Goal: Task Accomplishment & Management: Use online tool/utility

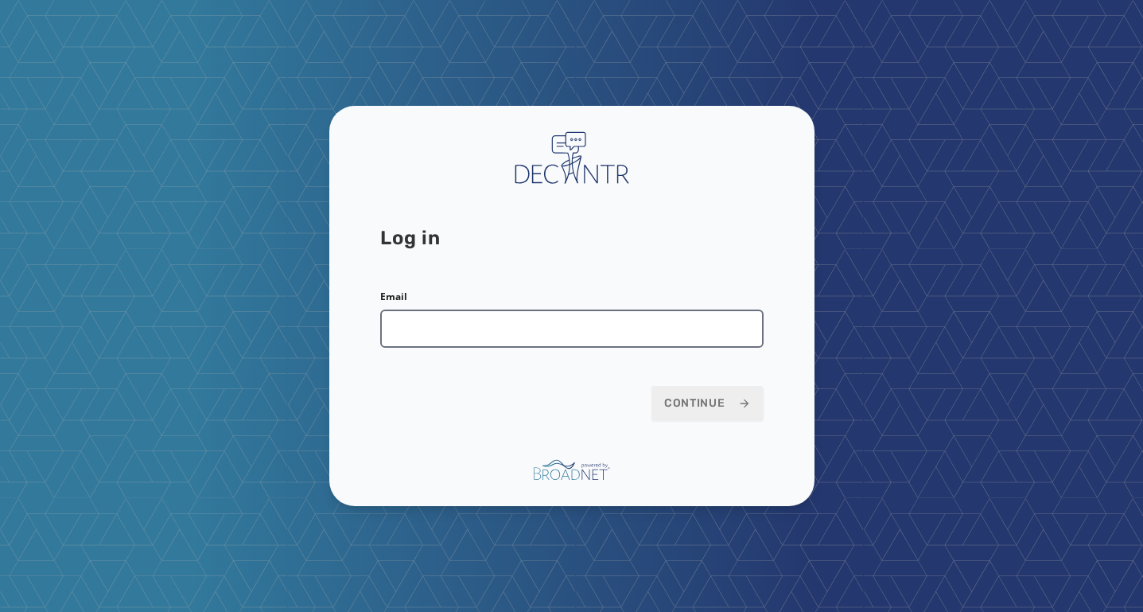
click at [448, 329] on input "Email" at bounding box center [571, 328] width 383 height 38
type input "**********"
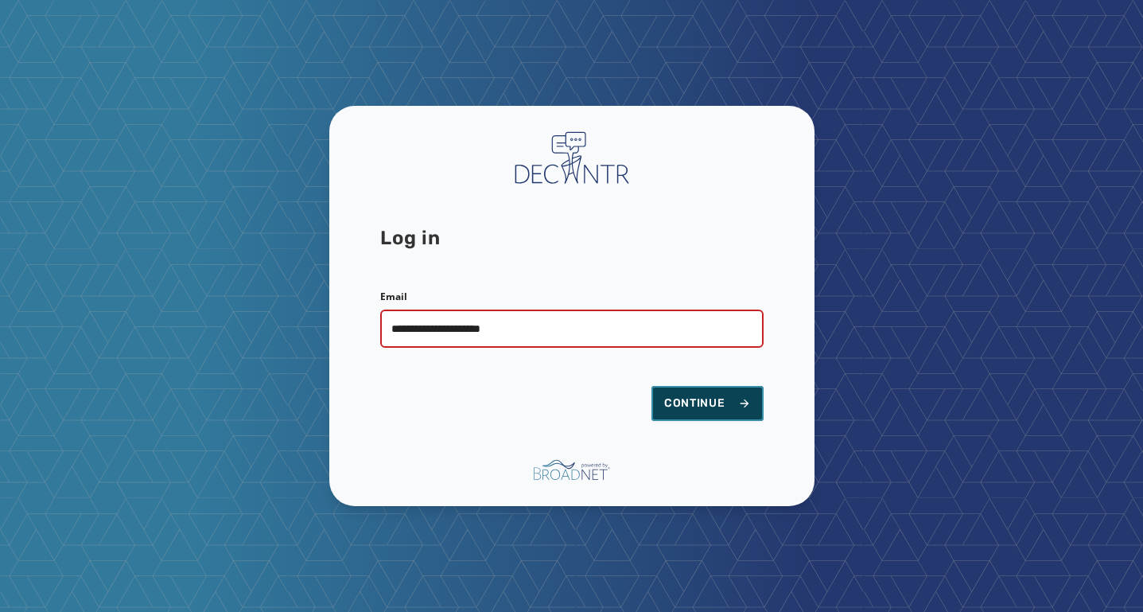
click at [744, 410] on span "Continue" at bounding box center [707, 403] width 87 height 16
click at [708, 396] on span "Continue" at bounding box center [707, 403] width 87 height 16
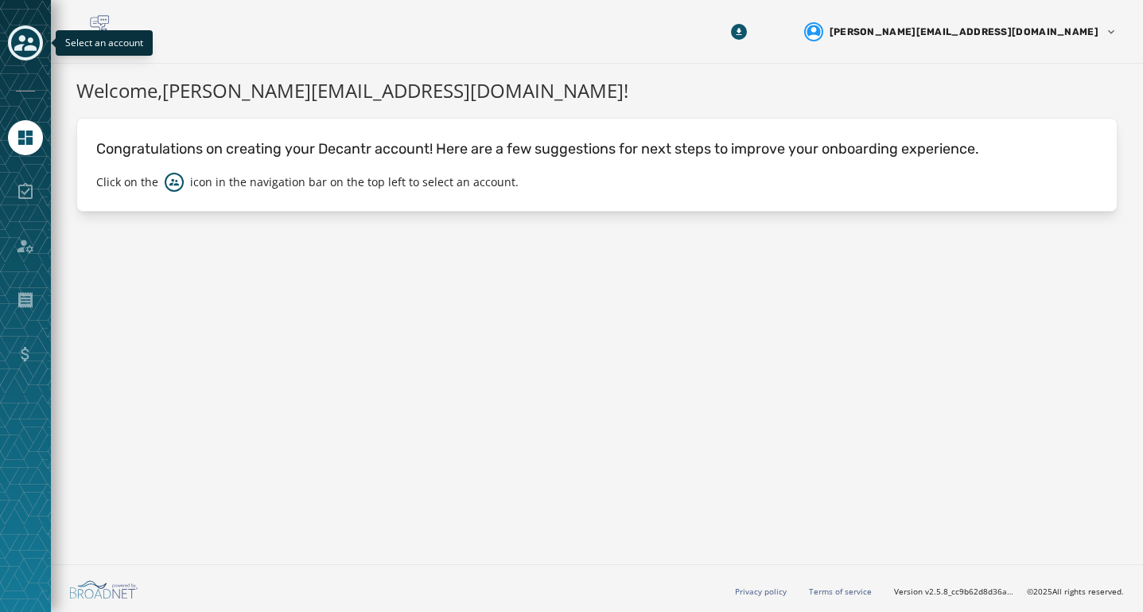
click at [33, 41] on icon "Toggle account select drawer" at bounding box center [25, 43] width 22 height 22
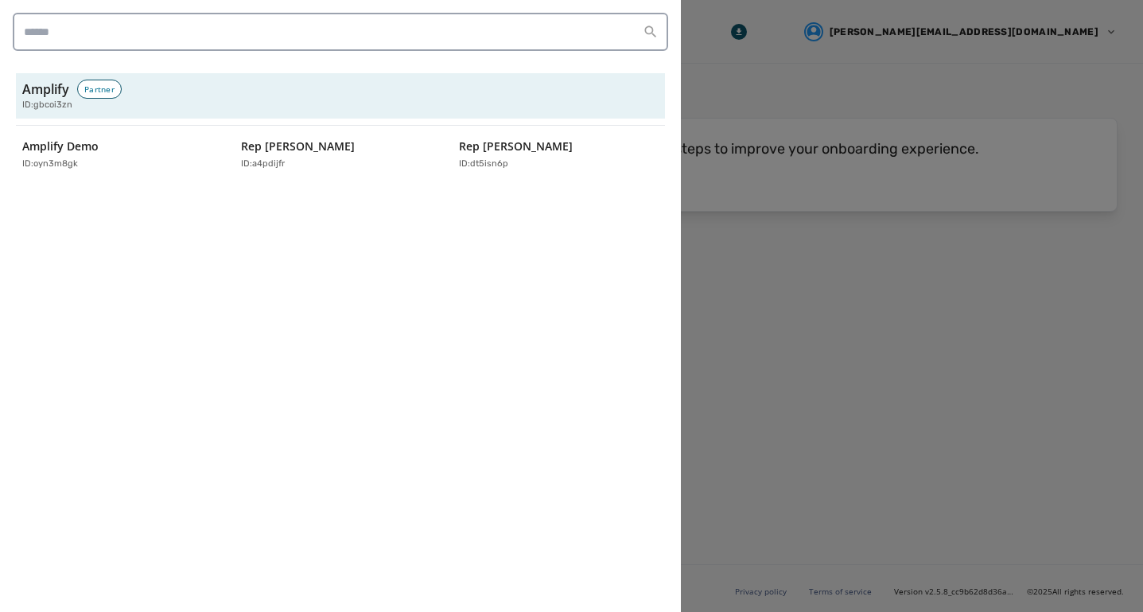
click at [90, 247] on div "Amplify Partner ID: gbcoi3zn Amplify Demo ID: oyn3m8gk Rep [PERSON_NAME] ID: a4…" at bounding box center [340, 306] width 681 height 612
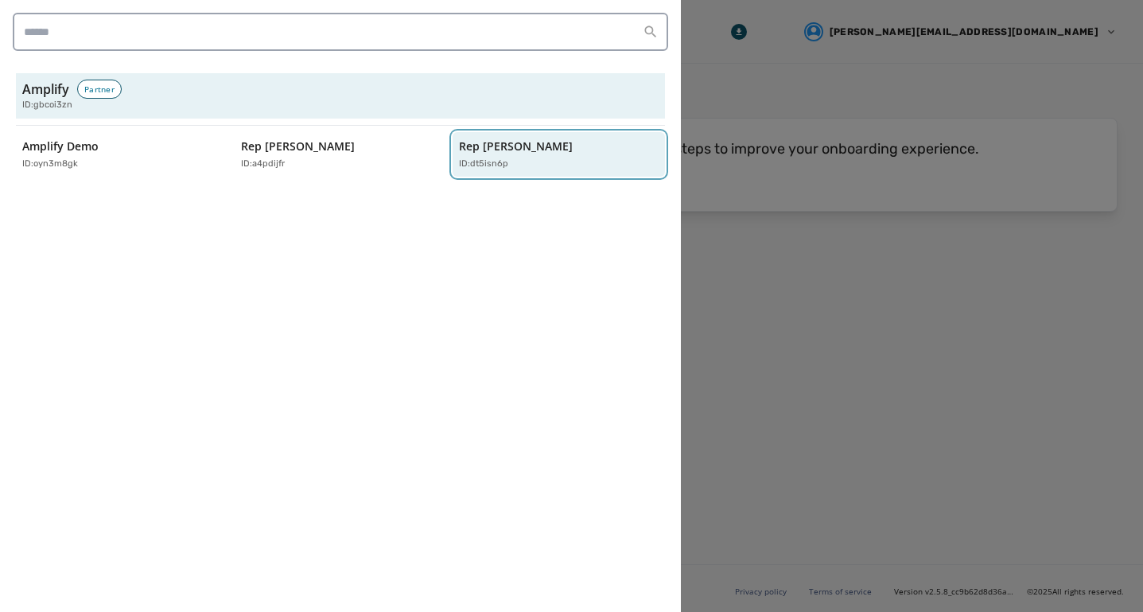
click at [500, 166] on p "ID: dt5isn6p" at bounding box center [483, 165] width 49 height 14
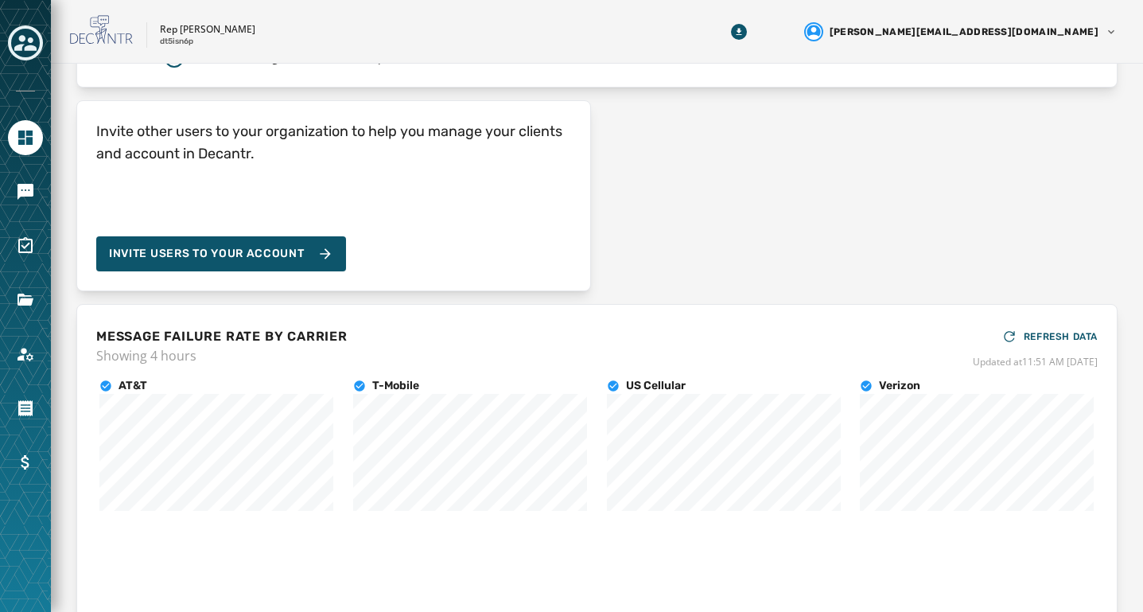
scroll to position [134, 0]
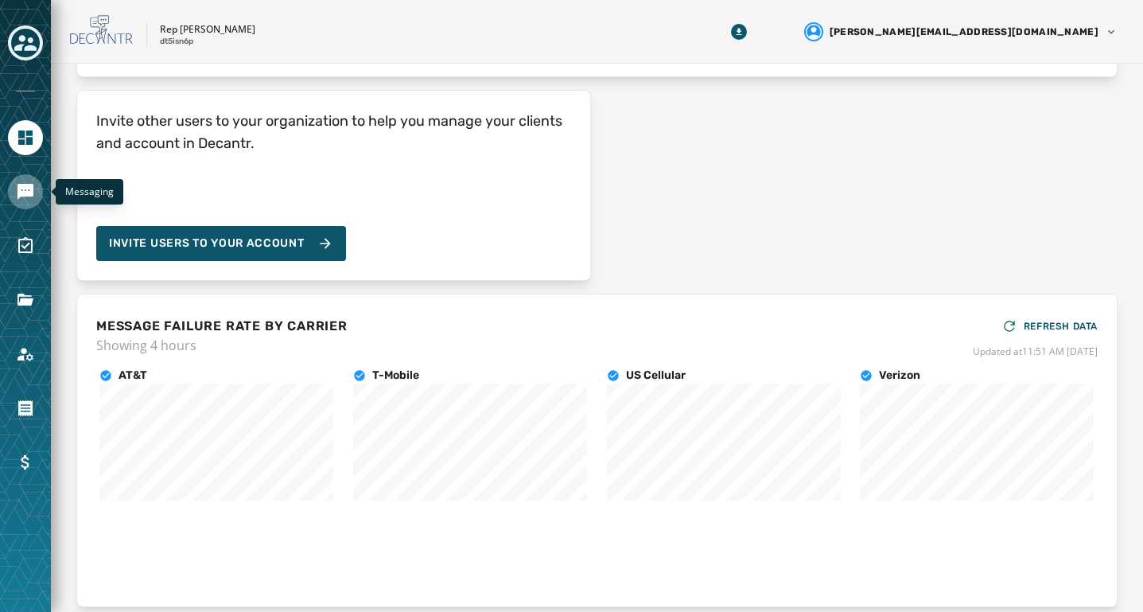
click at [25, 198] on icon "Navigate to Messaging" at bounding box center [25, 191] width 19 height 19
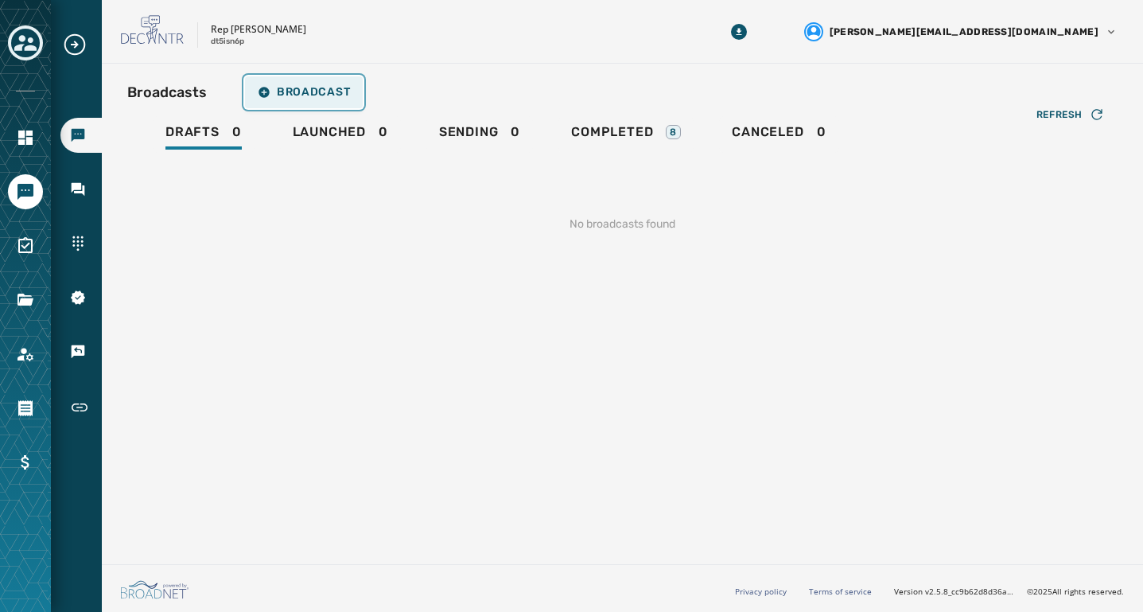
click at [292, 96] on span "Broadcast" at bounding box center [304, 92] width 92 height 13
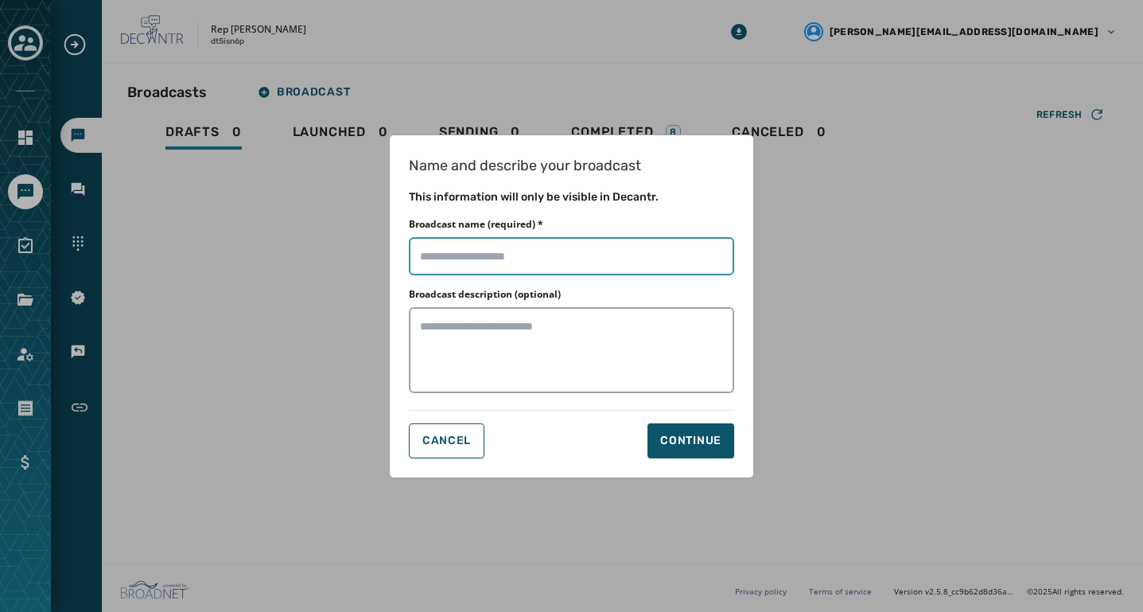
click at [492, 259] on input "Broadcast name (required) *" at bounding box center [571, 256] width 325 height 38
type input "**********"
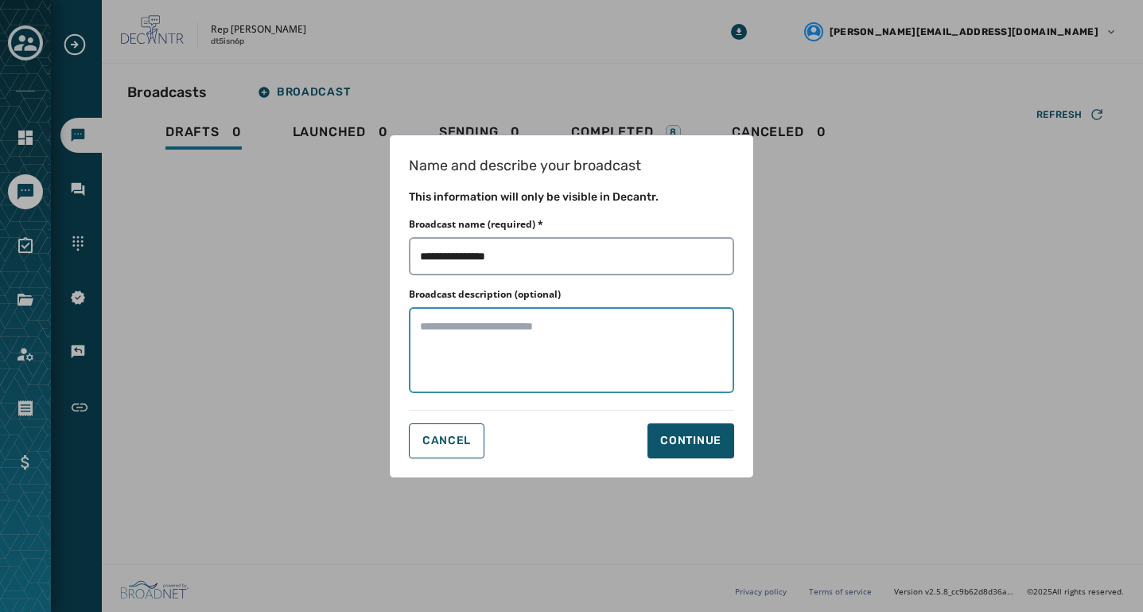
click at [514, 328] on textarea "Broadcast description (optional)" at bounding box center [571, 350] width 325 height 86
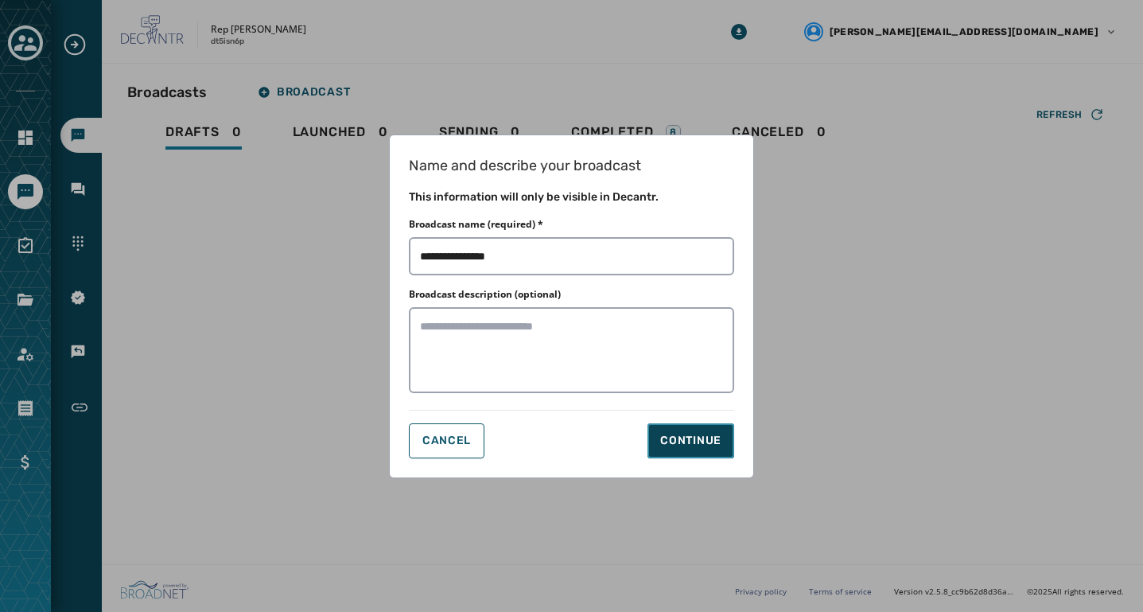
click at [687, 446] on div "Continue" at bounding box center [690, 441] width 61 height 16
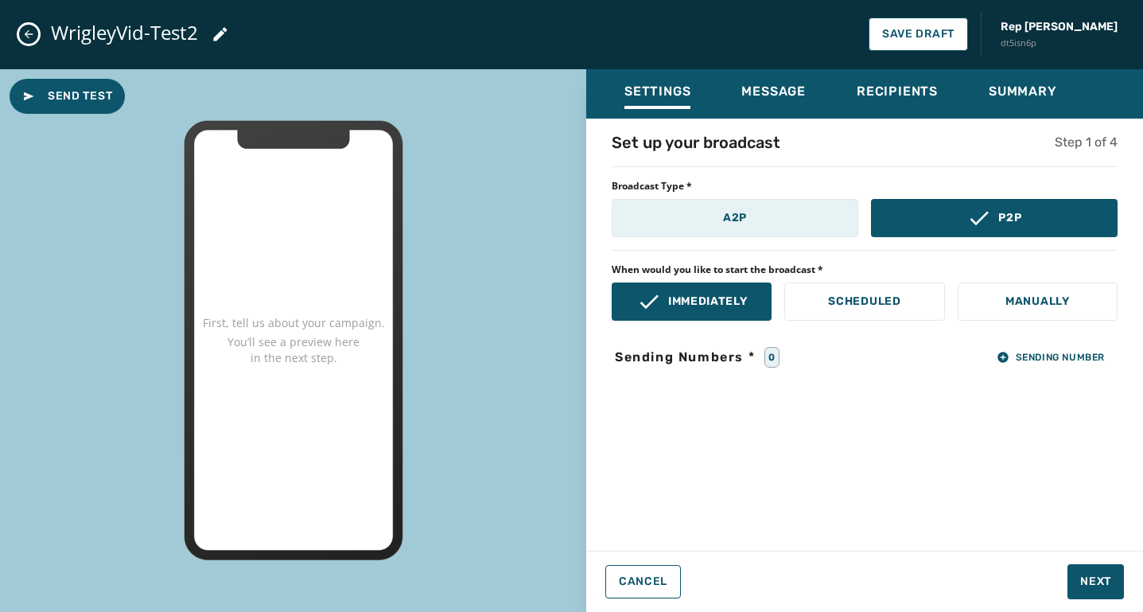
click at [725, 224] on p "A2P" at bounding box center [735, 218] width 24 height 16
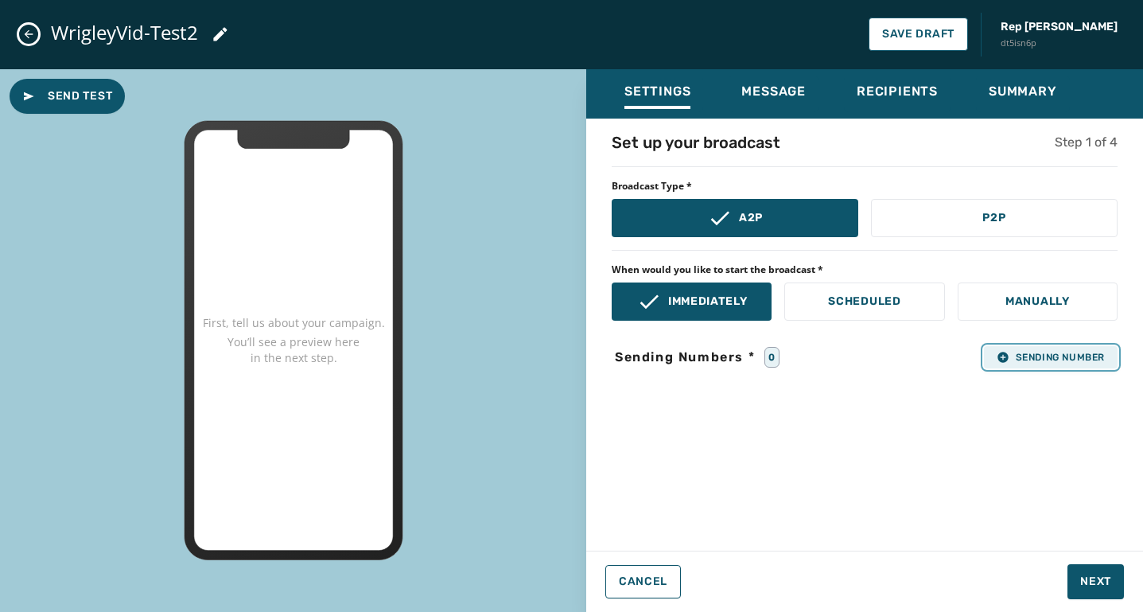
click at [997, 353] on icon "button" at bounding box center [1003, 357] width 13 height 13
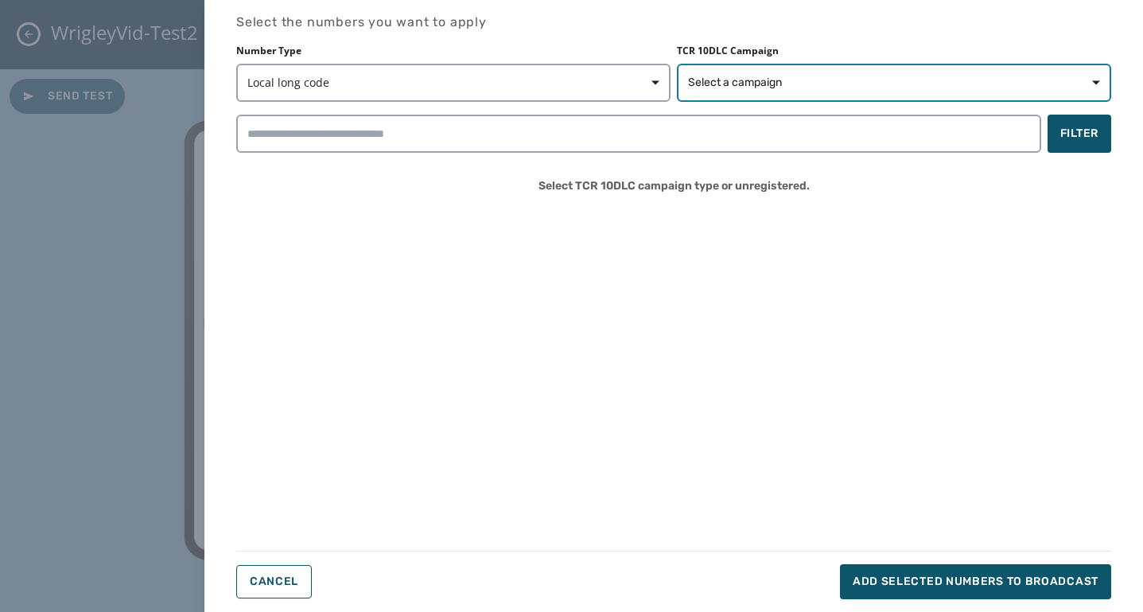
click at [717, 91] on button "Select a campaign" at bounding box center [894, 83] width 434 height 38
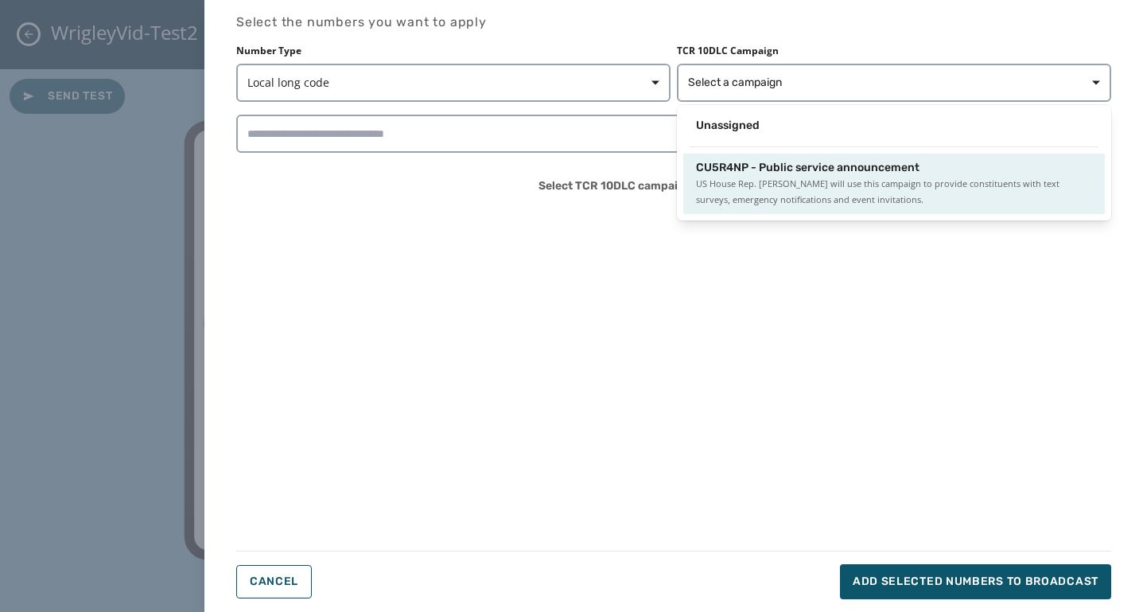
click at [722, 168] on span "CU5R4NP - Public service announcement" at bounding box center [808, 168] width 224 height 16
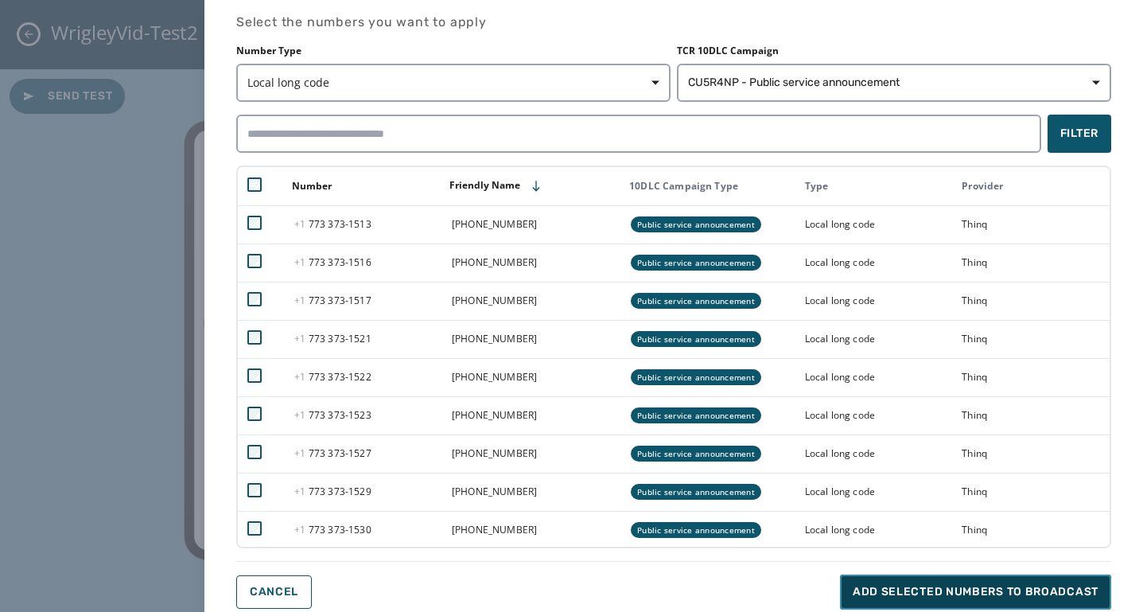
click at [965, 588] on span "Add selected numbers to broadcast" at bounding box center [976, 592] width 246 height 16
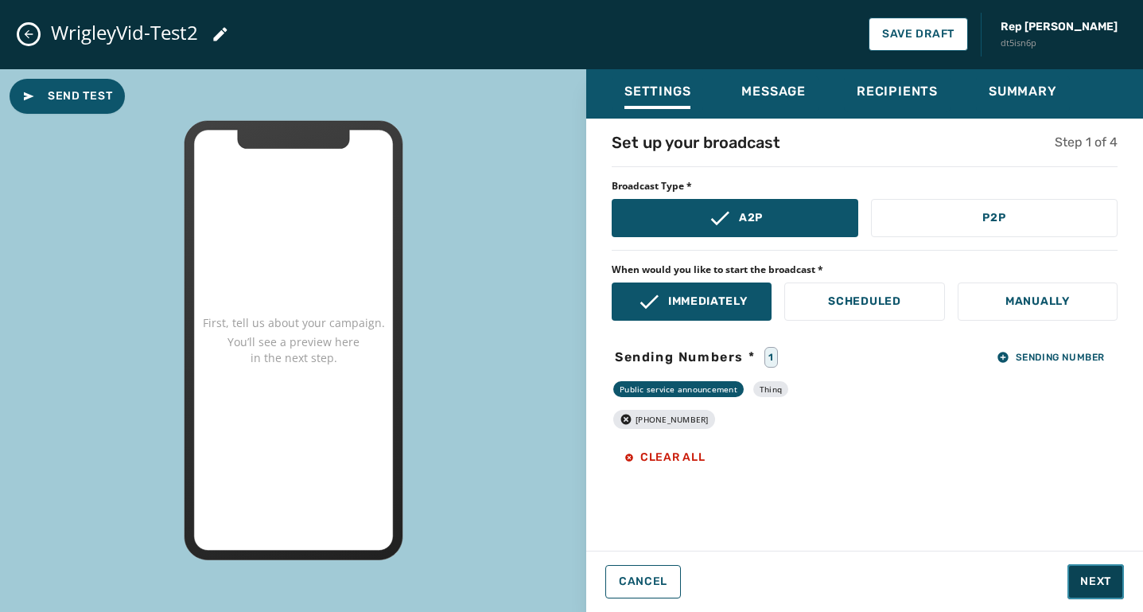
click at [1088, 578] on span "Next" at bounding box center [1095, 582] width 31 height 16
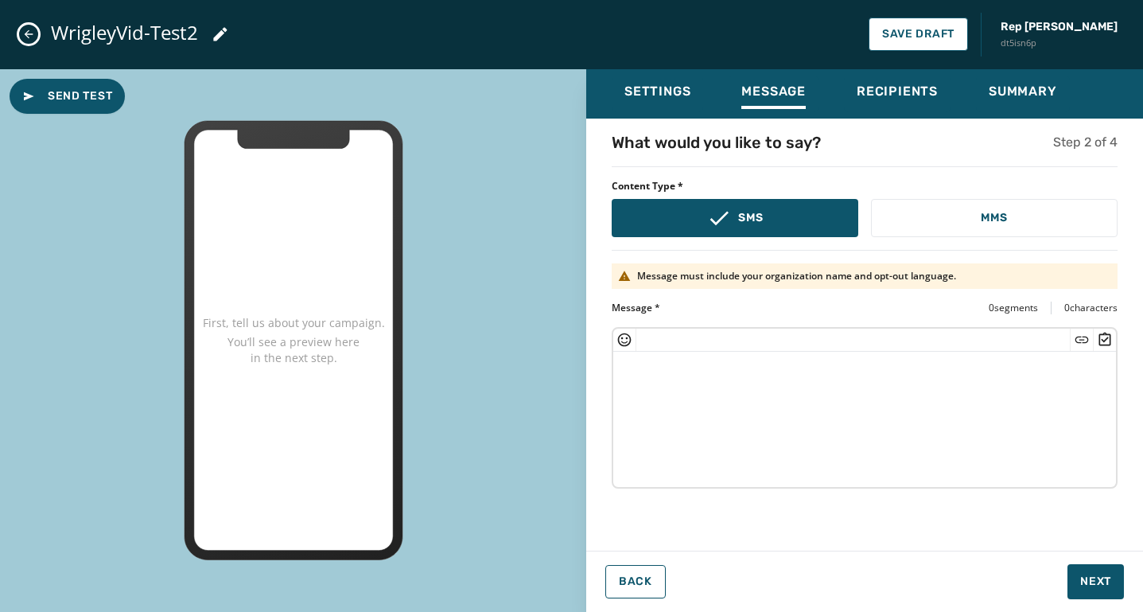
click at [743, 375] on textarea at bounding box center [864, 417] width 503 height 130
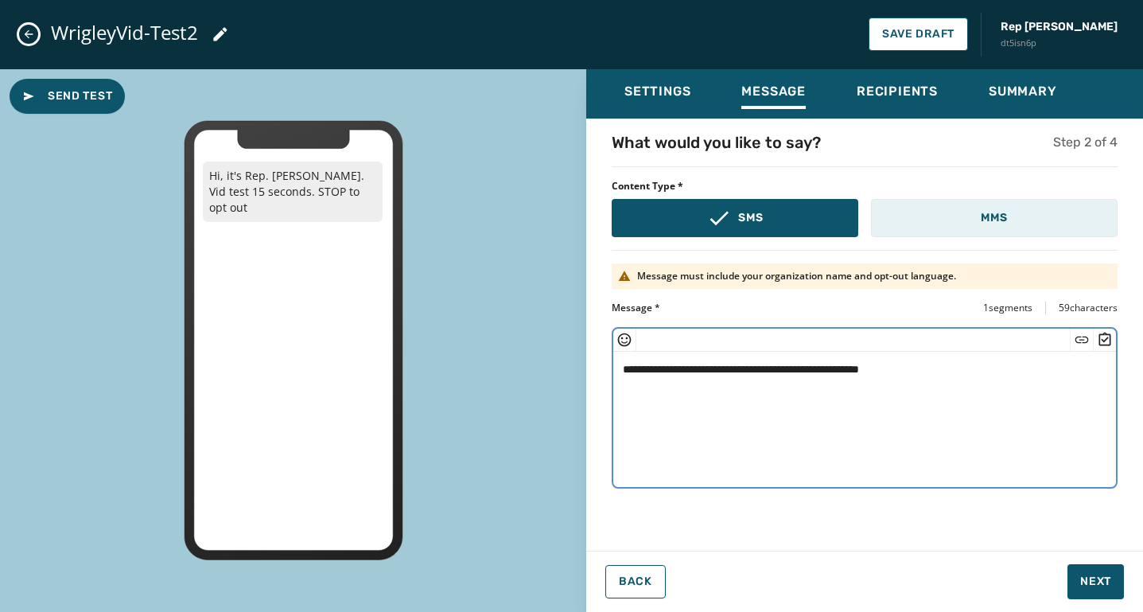
type textarea "**********"
click at [1000, 216] on p "MMS" at bounding box center [994, 218] width 26 height 16
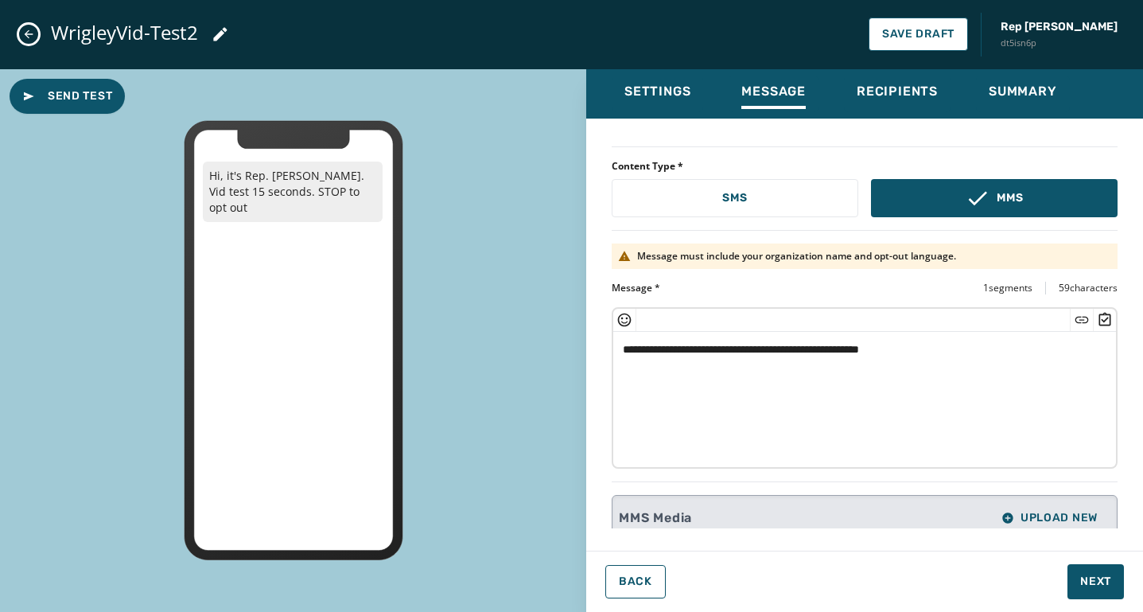
scroll to position [22, 0]
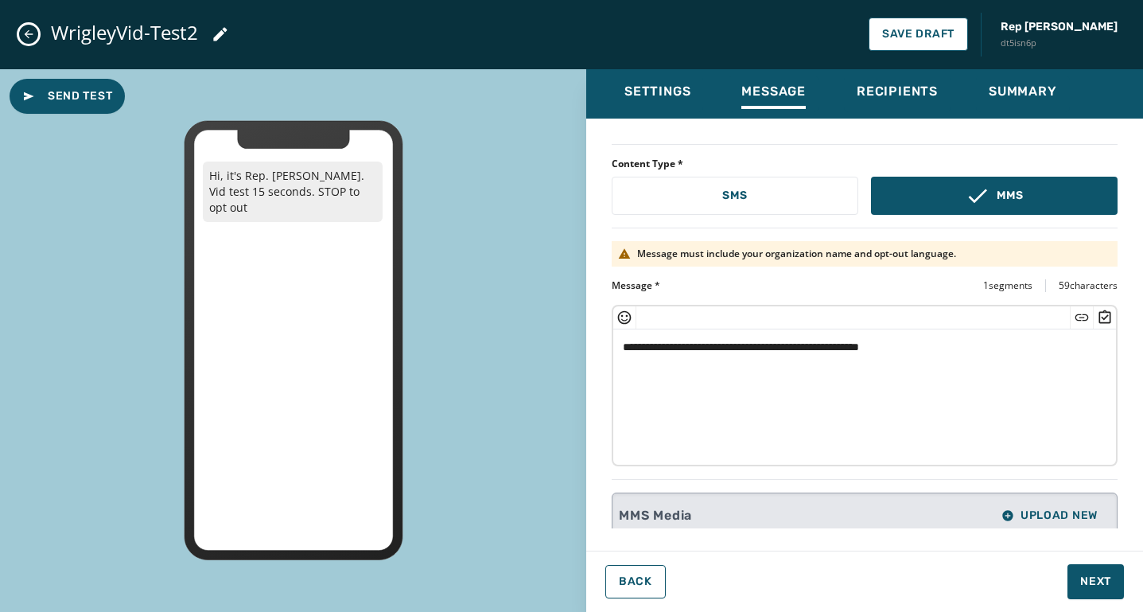
click at [1062, 360] on textarea "**********" at bounding box center [864, 394] width 503 height 130
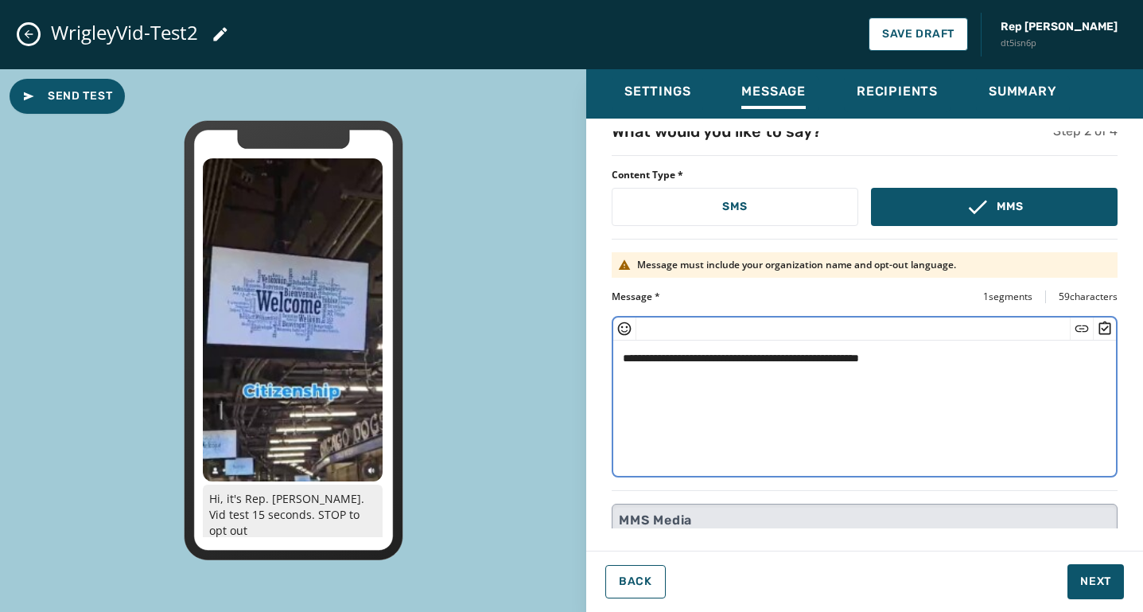
scroll to position [0, 0]
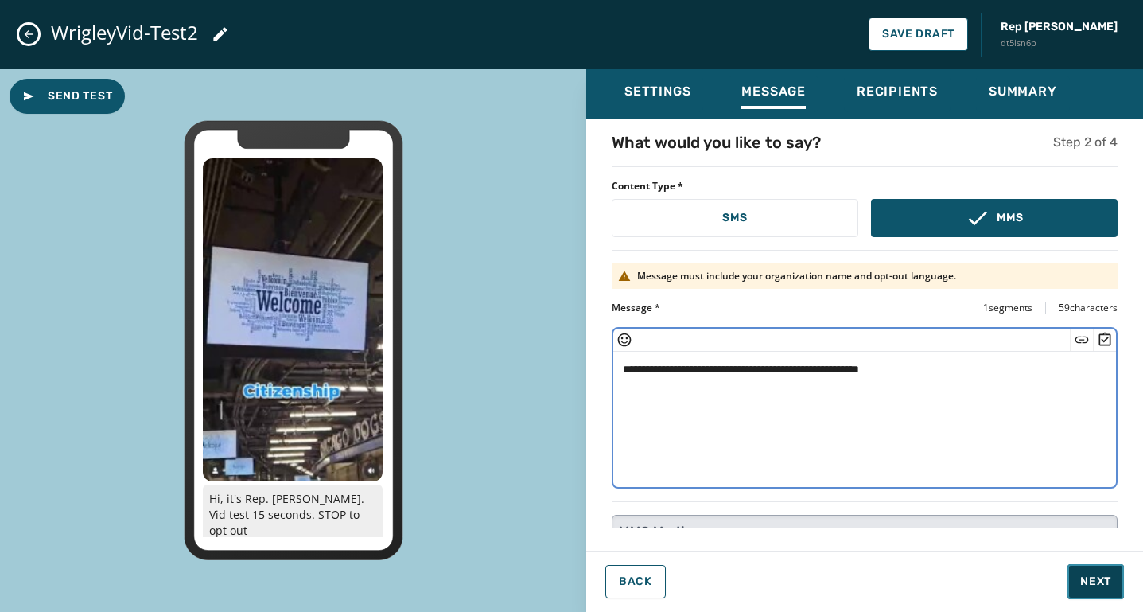
click at [1103, 590] on button "Next" at bounding box center [1096, 581] width 56 height 35
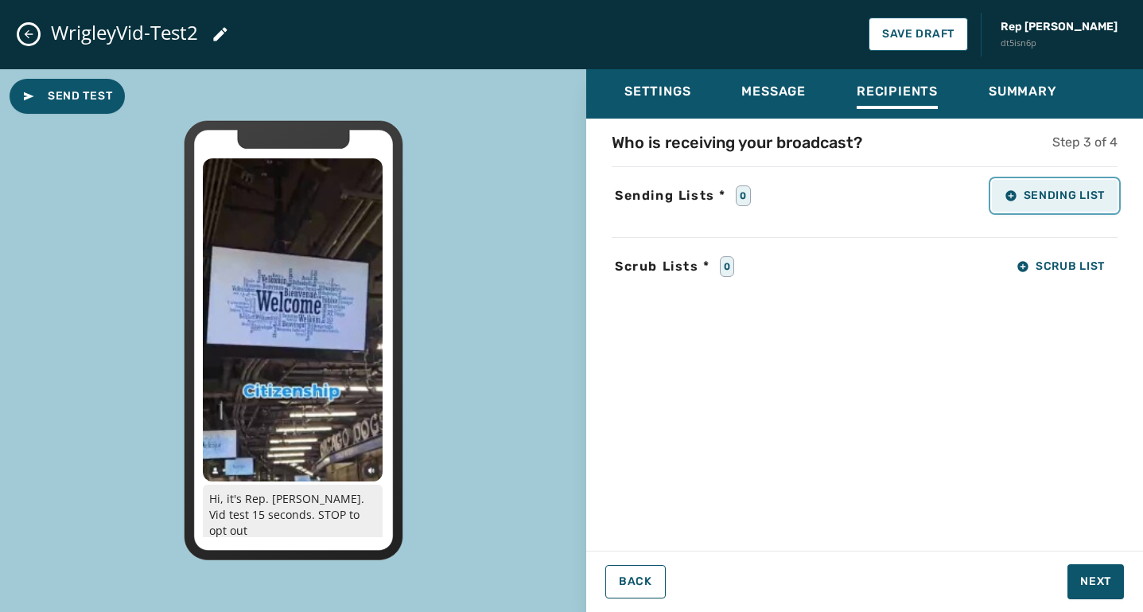
click at [1031, 190] on span "Sending List" at bounding box center [1055, 195] width 100 height 13
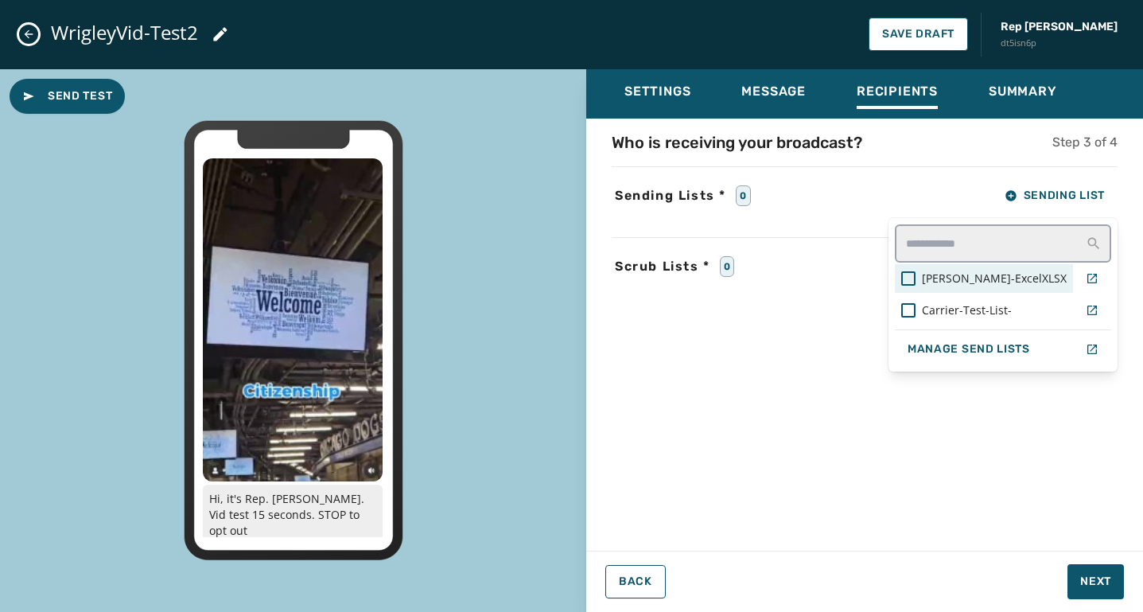
click at [1016, 274] on span "[PERSON_NAME]-ExcelXLSX" at bounding box center [994, 278] width 145 height 16
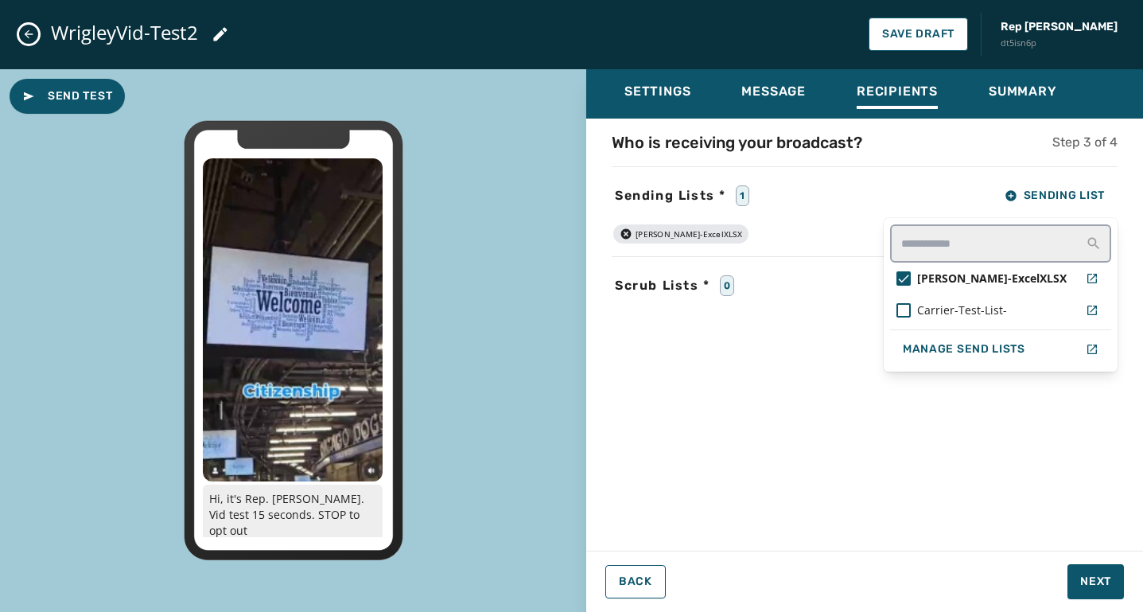
click at [948, 422] on div "Who is receiving your broadcast? Step 3 of 4 Sending Lists * 1 Sending List [PE…" at bounding box center [864, 329] width 557 height 397
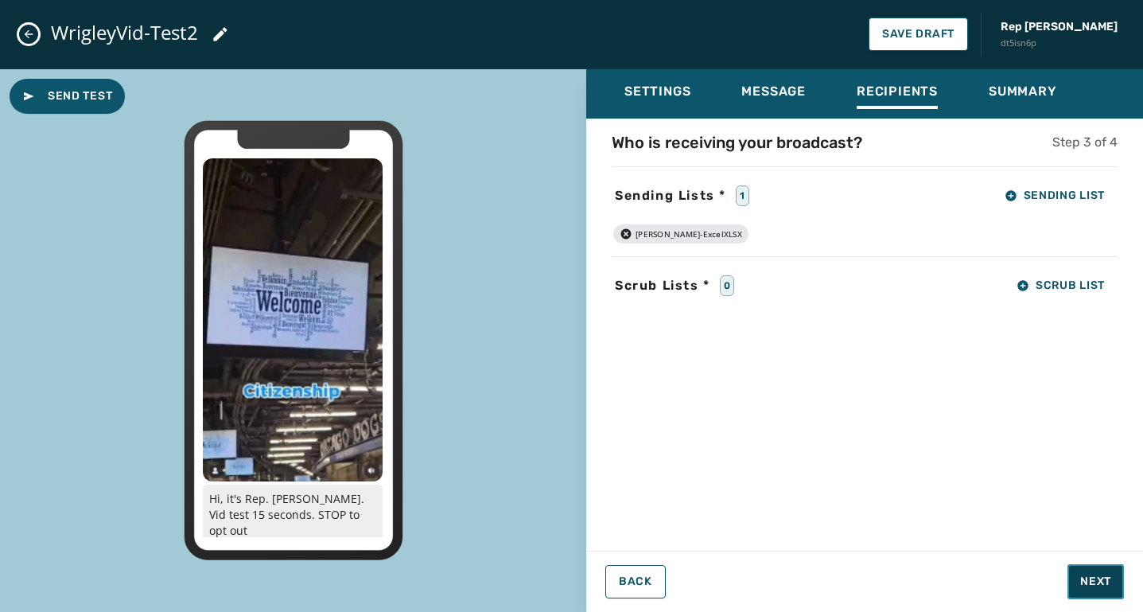
click at [1084, 581] on span "Next" at bounding box center [1095, 582] width 31 height 16
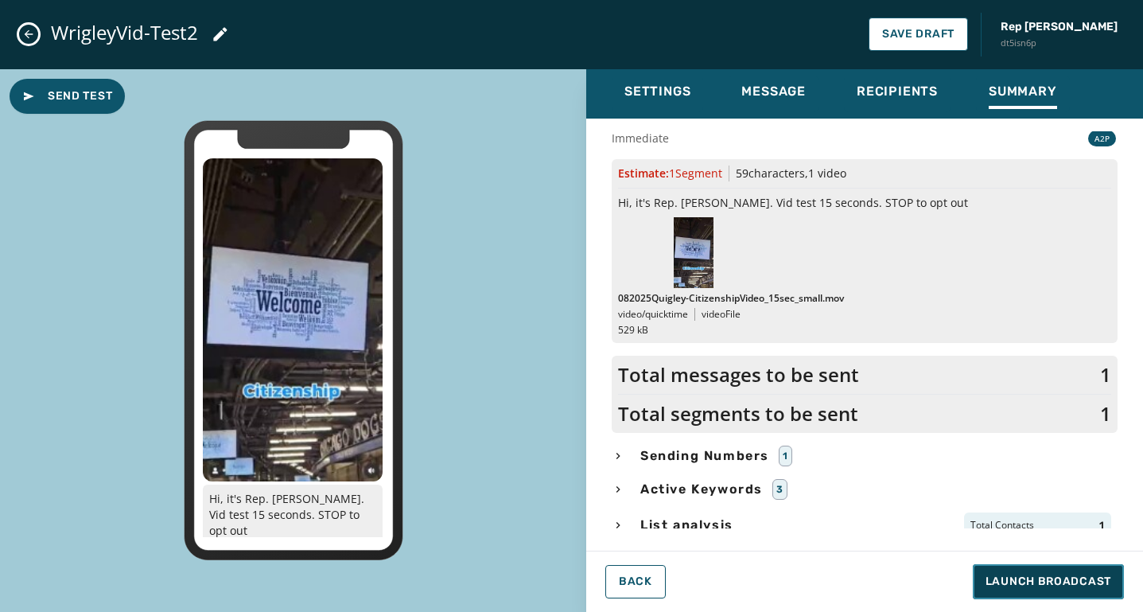
scroll to position [59, 0]
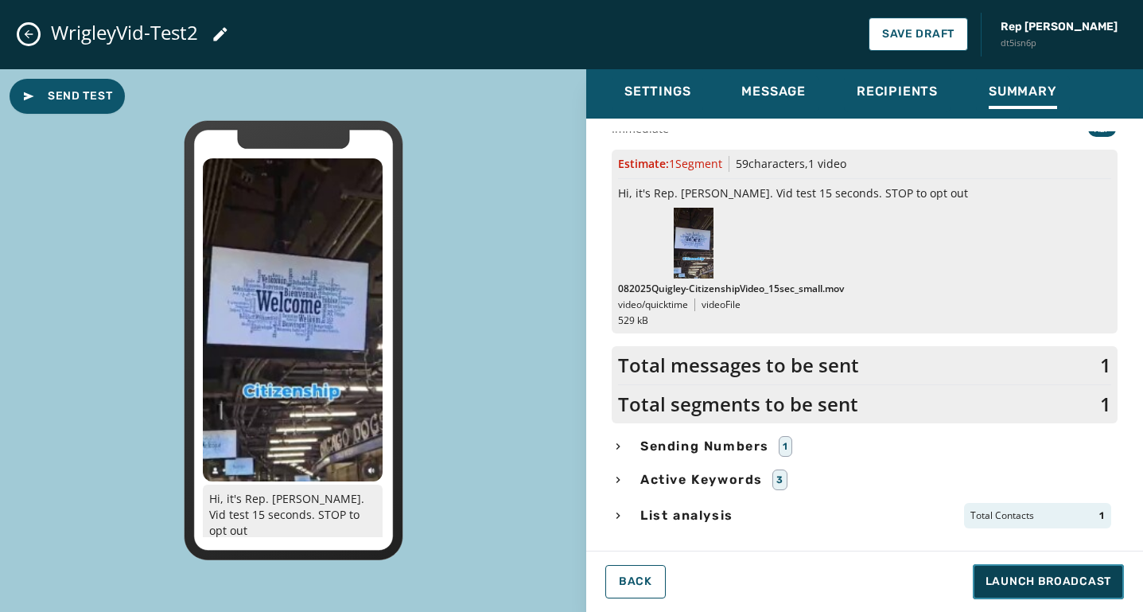
click at [1017, 582] on span "Launch Broadcast" at bounding box center [1049, 582] width 126 height 16
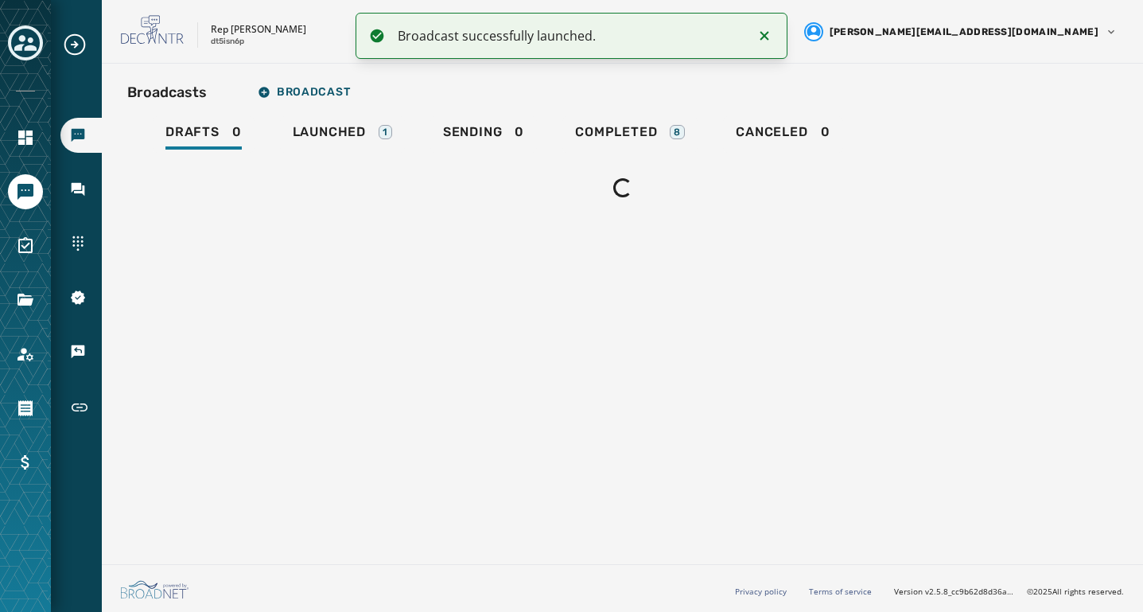
scroll to position [0, 0]
